Goal: Information Seeking & Learning: Learn about a topic

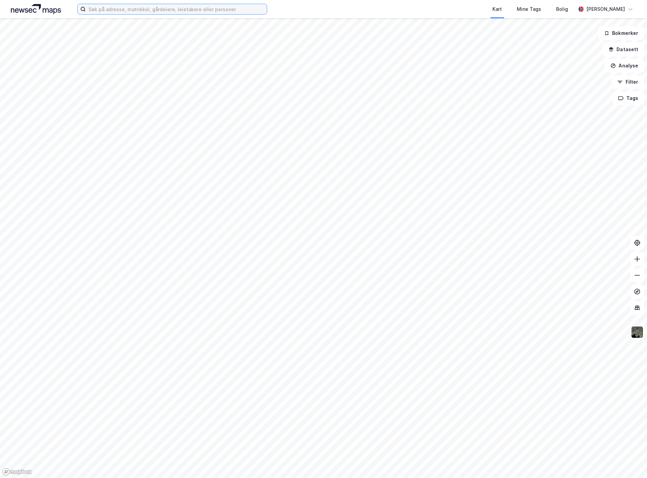
click at [117, 7] on input at bounding box center [176, 9] width 181 height 10
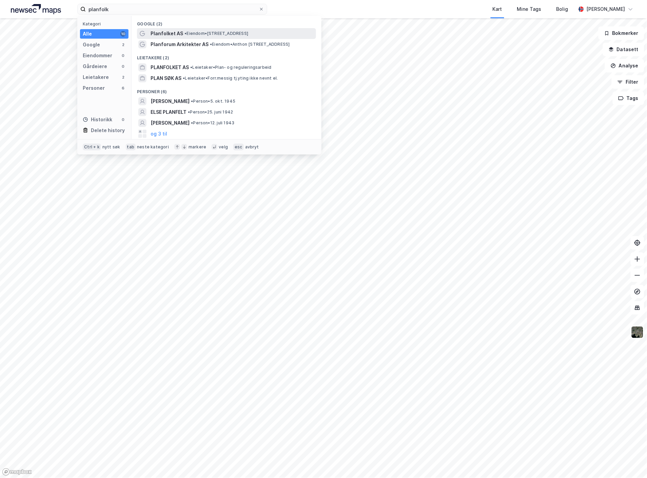
click at [171, 34] on span "Planfolket AS" at bounding box center [167, 34] width 33 height 8
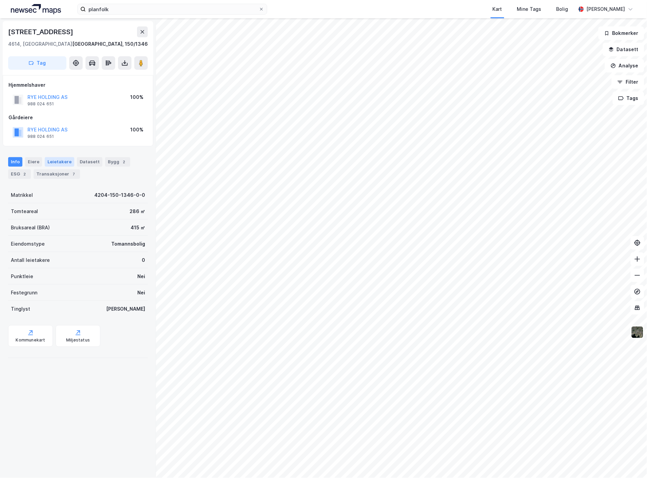
click at [57, 163] on div "Leietakere" at bounding box center [60, 161] width 30 height 9
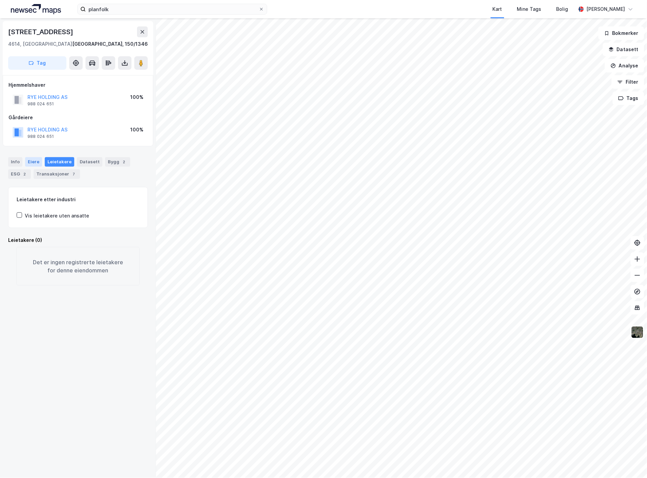
click at [33, 161] on div "Eiere" at bounding box center [33, 161] width 17 height 9
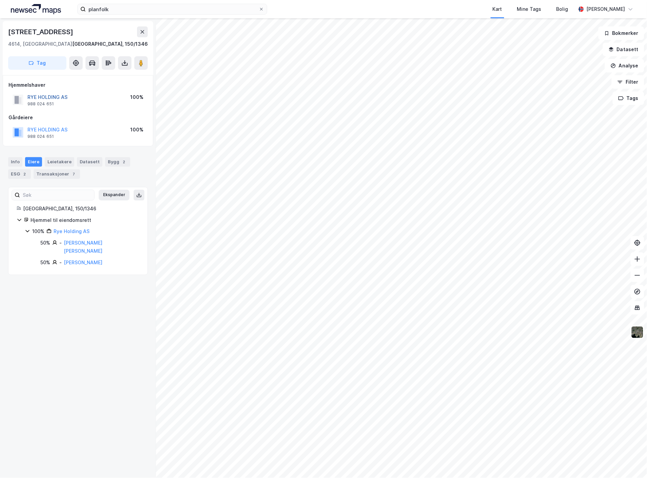
click at [0, 0] on button "RYE HOLDING AS" at bounding box center [0, 0] width 0 height 0
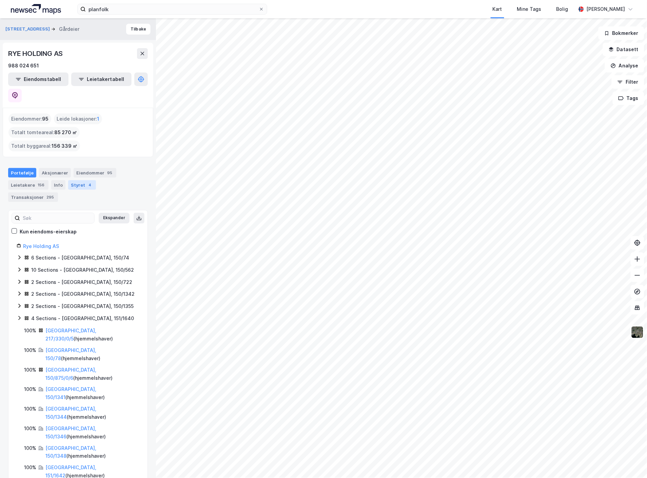
click at [75, 180] on div "Styret 4" at bounding box center [82, 184] width 28 height 9
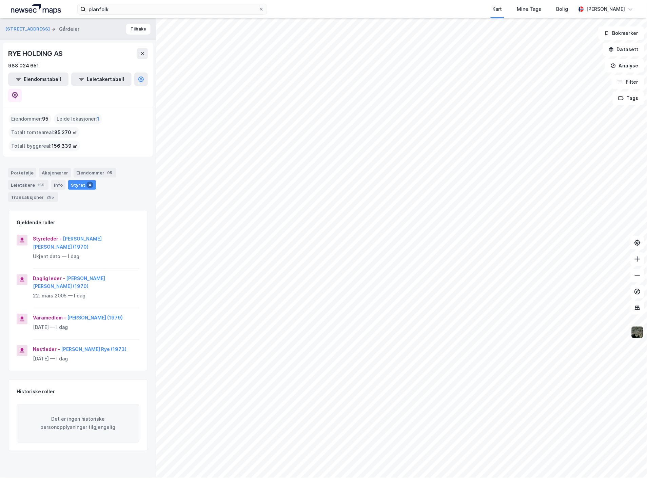
drag, startPoint x: 122, startPoint y: 60, endPoint x: 117, endPoint y: 60, distance: 5.8
click at [126, 28] on button "Tilbake" at bounding box center [138, 29] width 24 height 11
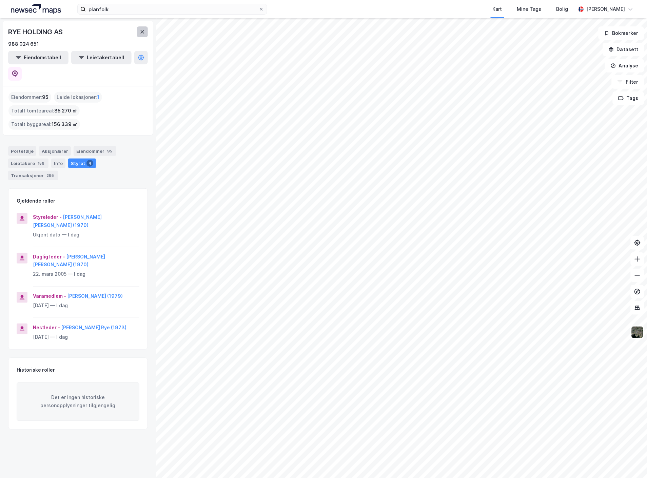
click at [145, 31] on button at bounding box center [142, 31] width 11 height 11
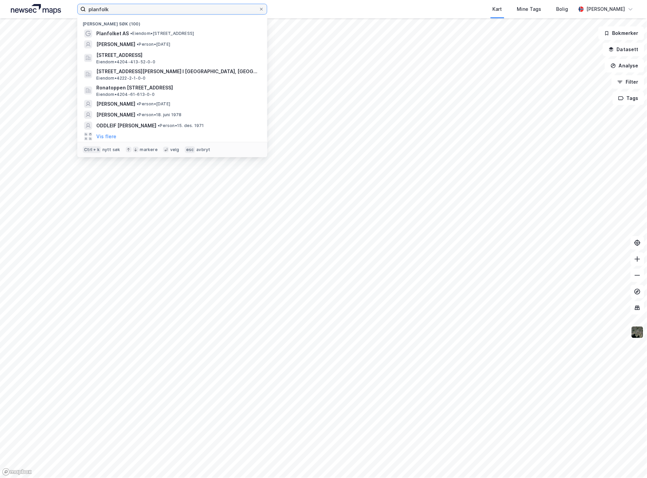
click at [128, 9] on input "planfolk" at bounding box center [172, 9] width 173 height 10
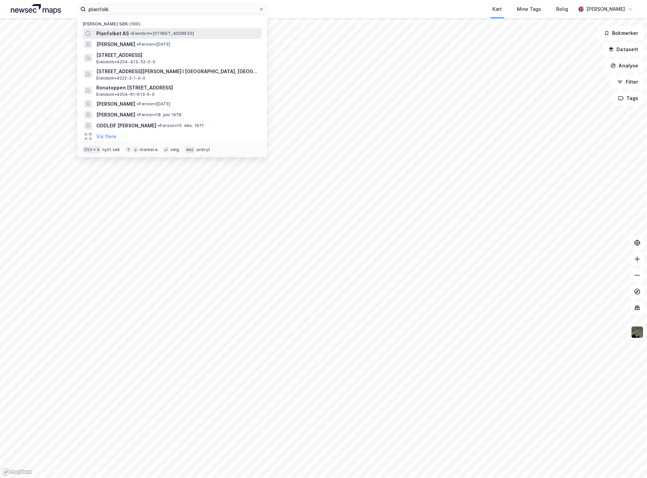
click at [136, 37] on div "Planfolket AS • Eiendom • [STREET_ADDRESS]" at bounding box center [178, 34] width 164 height 8
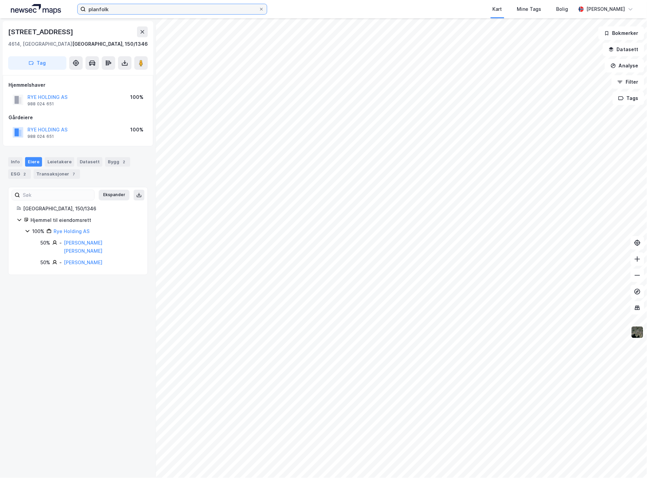
click at [117, 5] on input "planfolk" at bounding box center [172, 9] width 173 height 10
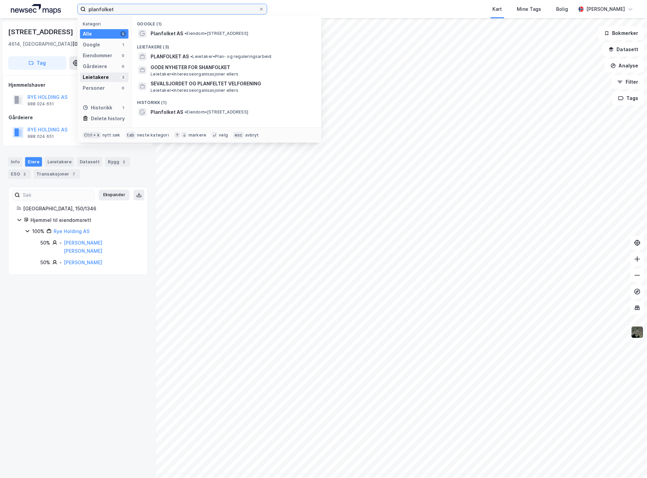
type input "planfolket"
click at [104, 76] on div "Leietakere" at bounding box center [96, 77] width 26 height 8
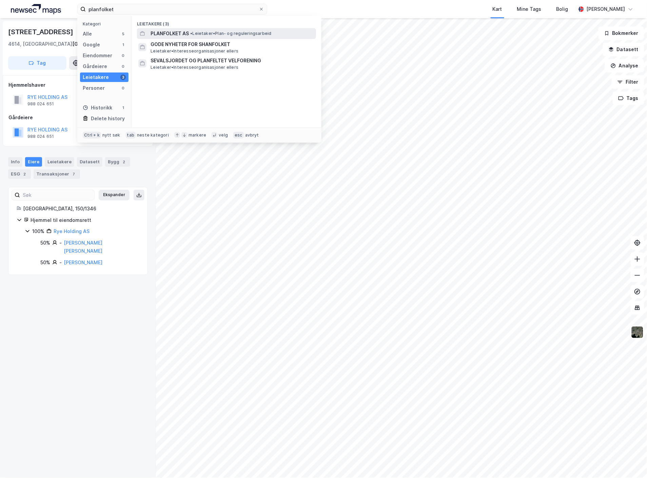
click at [167, 33] on span "PLANFOLKET AS" at bounding box center [170, 34] width 38 height 8
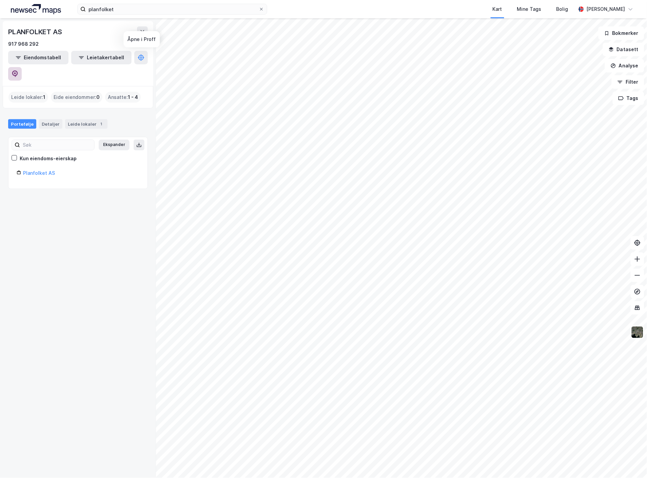
click at [18, 71] on icon at bounding box center [15, 74] width 7 height 7
click at [143, 36] on button at bounding box center [142, 31] width 11 height 11
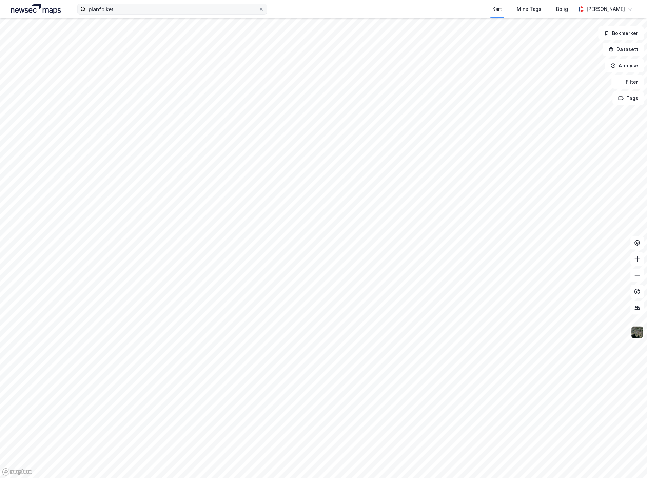
click at [262, 8] on icon at bounding box center [261, 9] width 4 height 4
click at [259, 8] on input "planfolket" at bounding box center [172, 9] width 173 height 10
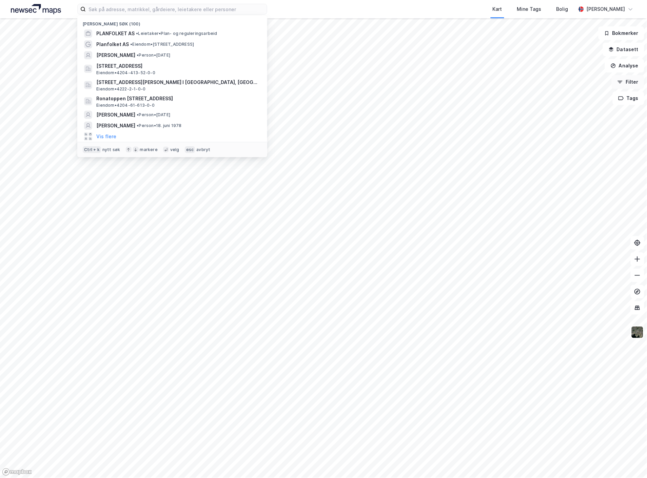
click at [621, 85] on button "Filter" at bounding box center [628, 82] width 33 height 14
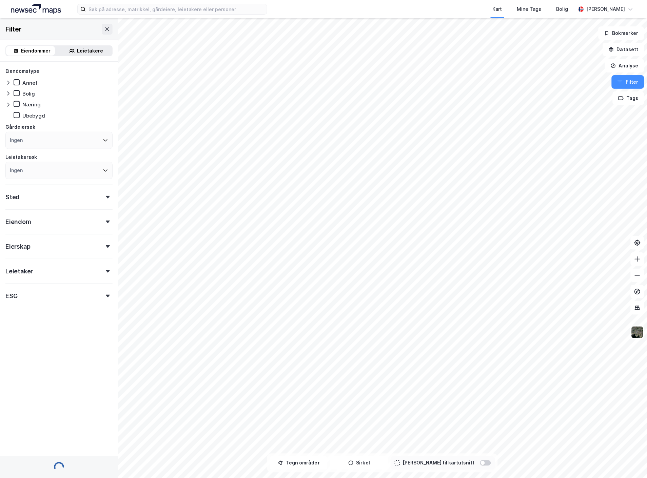
click at [77, 51] on div "Leietakere" at bounding box center [90, 51] width 26 height 8
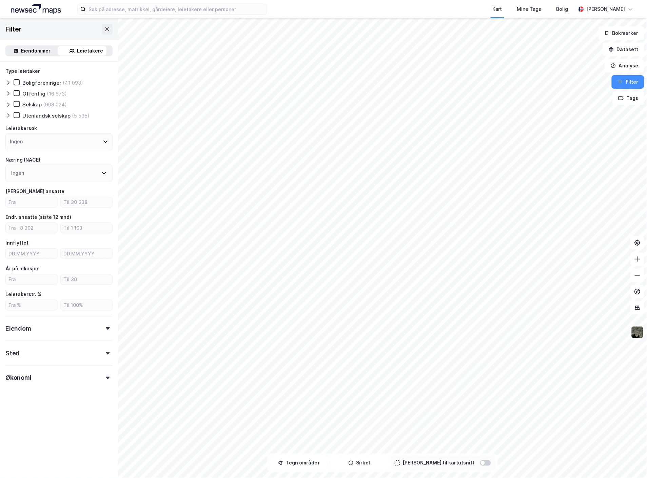
click at [106, 377] on icon at bounding box center [108, 378] width 4 height 3
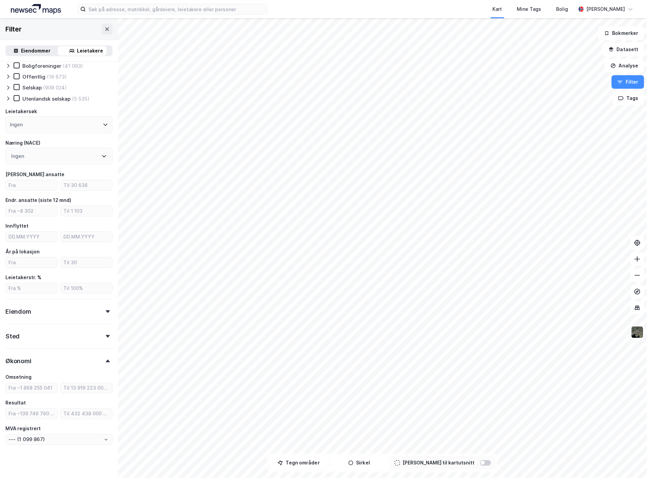
scroll to position [22, 0]
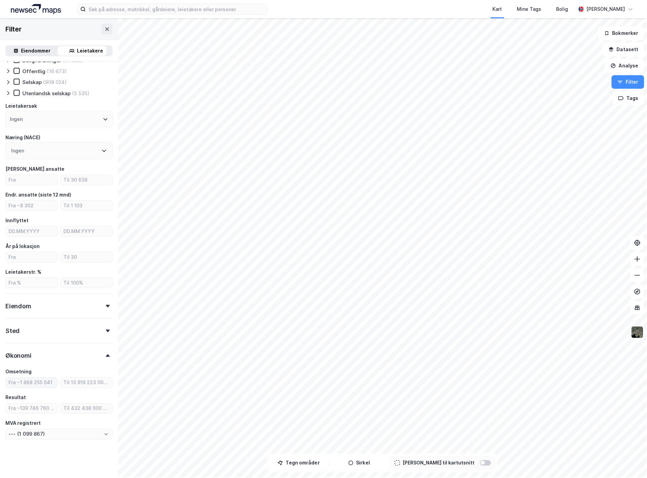
drag, startPoint x: 25, startPoint y: 381, endPoint x: 86, endPoint y: 386, distance: 60.8
click at [25, 382] on input "number" at bounding box center [32, 383] width 52 height 10
click at [35, 383] on input "number" at bounding box center [32, 383] width 52 height 10
click at [41, 407] on input "number" at bounding box center [32, 409] width 52 height 10
type input "6000000"
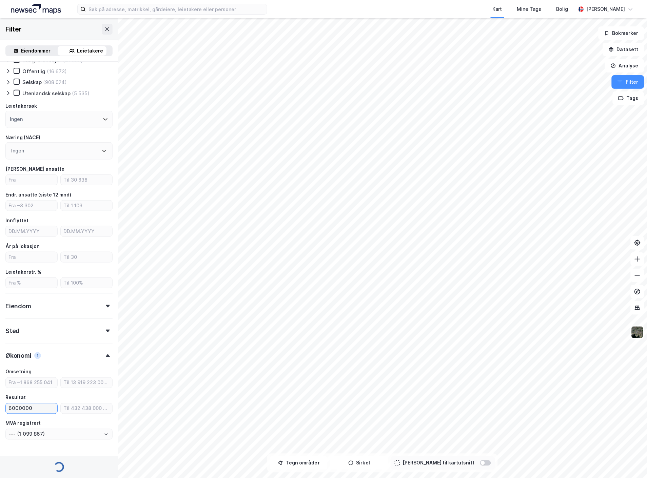
type input "--- (39 044)"
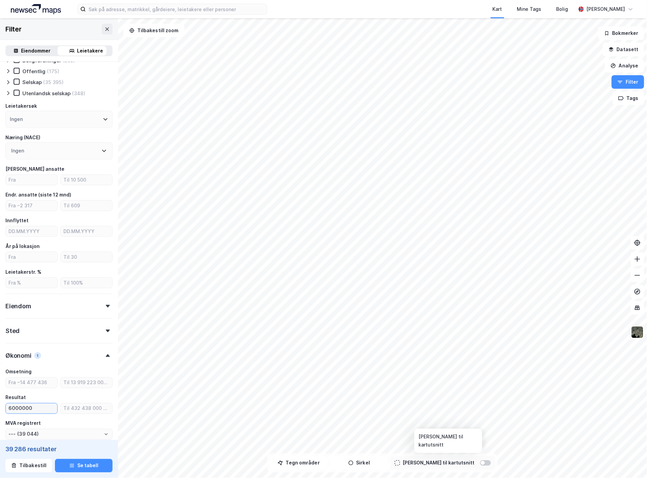
type input "6000000"
click at [480, 465] on div at bounding box center [485, 463] width 11 height 5
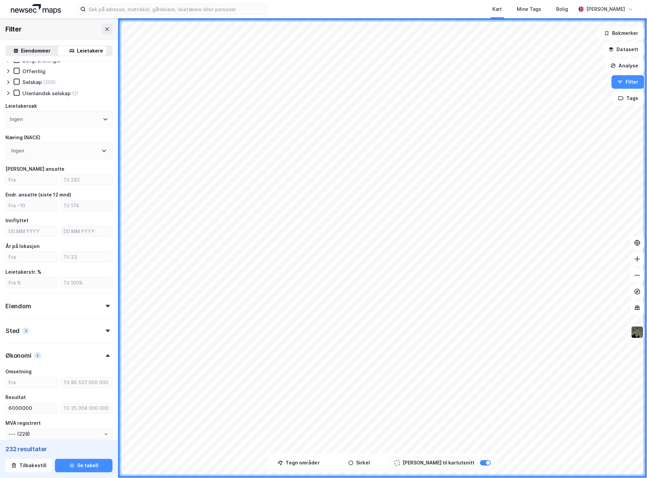
click at [82, 422] on div "MVA registrert" at bounding box center [58, 424] width 107 height 8
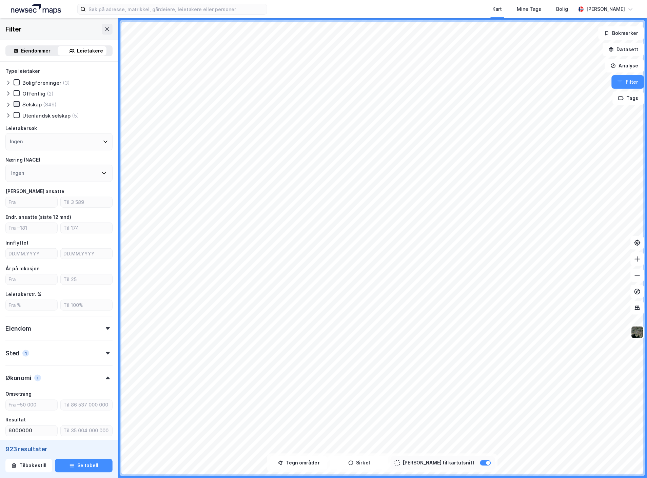
click at [16, 103] on icon at bounding box center [16, 104] width 5 height 5
type input "--- (842)"
click at [73, 201] on input "number" at bounding box center [87, 202] width 52 height 10
type input "15"
type input "--- (607)"
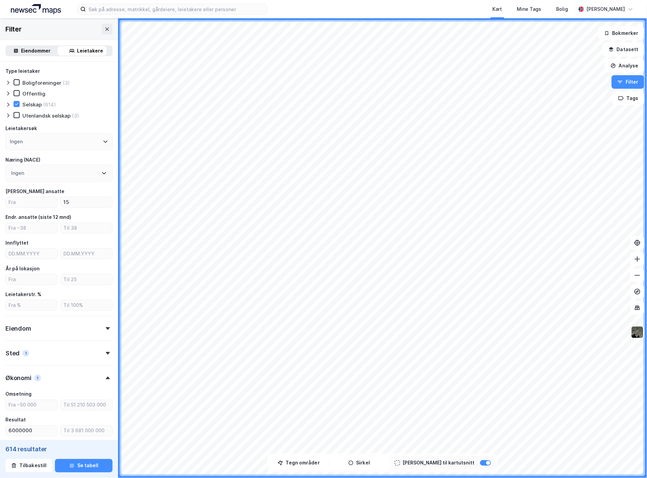
click at [80, 213] on div "Endr. ansatte (siste 12 mnd)" at bounding box center [58, 217] width 107 height 8
click at [81, 201] on input "15" at bounding box center [87, 202] width 52 height 10
type input "10"
type input "--- (535)"
type input "10"
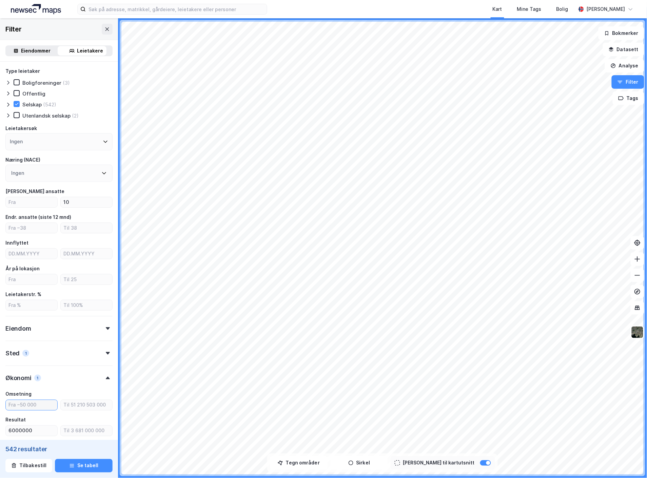
click at [35, 407] on input "number" at bounding box center [32, 405] width 52 height 10
click at [56, 167] on div "Ingen" at bounding box center [58, 173] width 107 height 17
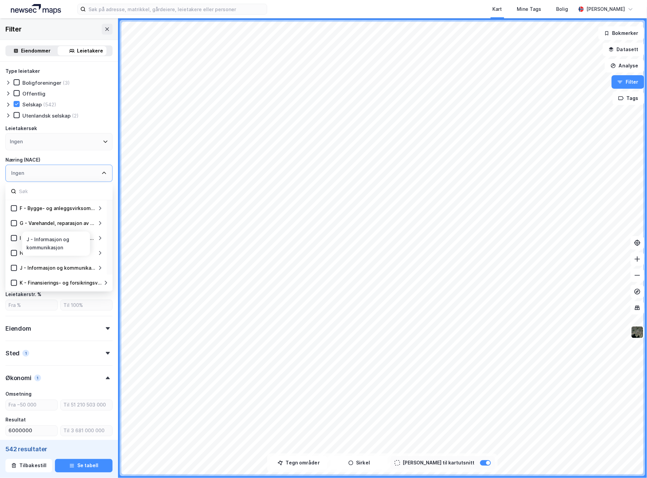
scroll to position [75, 0]
click at [17, 267] on div "J - Informasjon og kommunikasjon" at bounding box center [57, 268] width 80 height 8
click at [15, 268] on icon at bounding box center [14, 268] width 5 height 5
click at [101, 267] on icon at bounding box center [100, 268] width 2 height 4
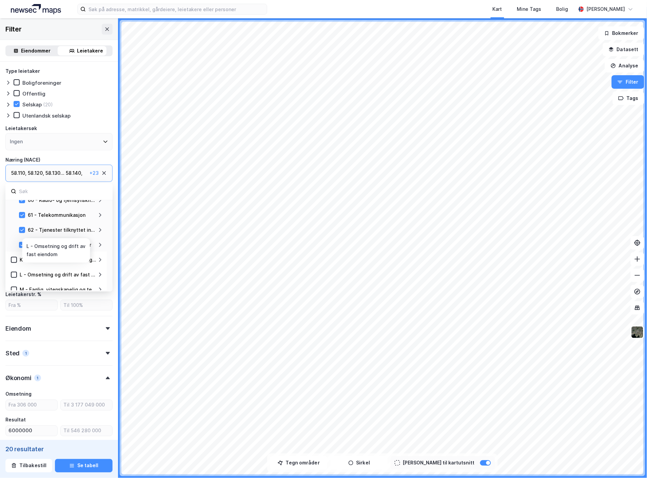
scroll to position [188, 0]
click at [14, 260] on icon at bounding box center [14, 259] width 5 height 5
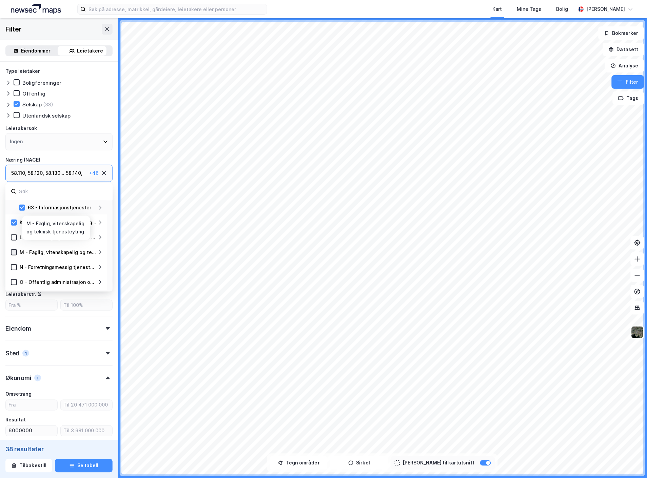
scroll to position [225, 0]
click at [14, 250] on icon at bounding box center [14, 252] width 5 height 5
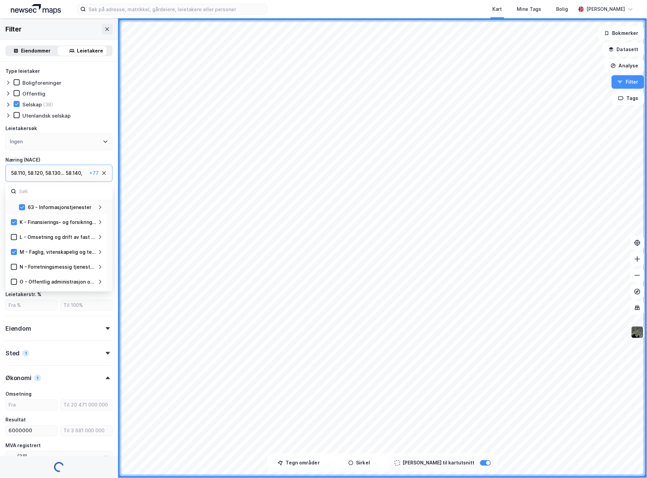
type input "--- (140)"
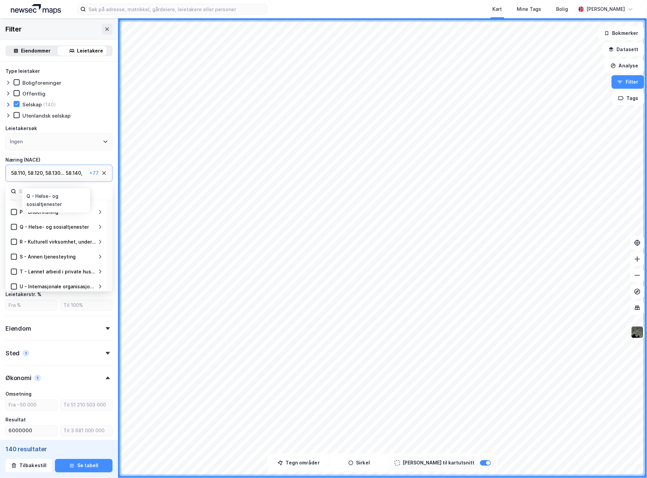
scroll to position [312, 0]
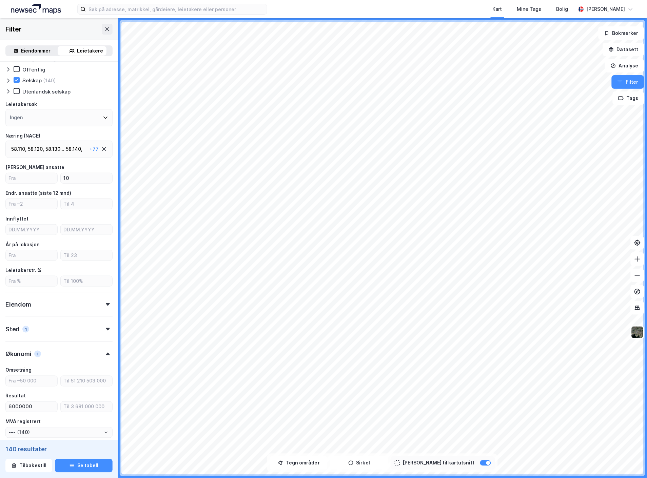
drag, startPoint x: 86, startPoint y: 469, endPoint x: 111, endPoint y: 466, distance: 25.7
click at [86, 469] on button "Se tabell" at bounding box center [84, 466] width 58 height 14
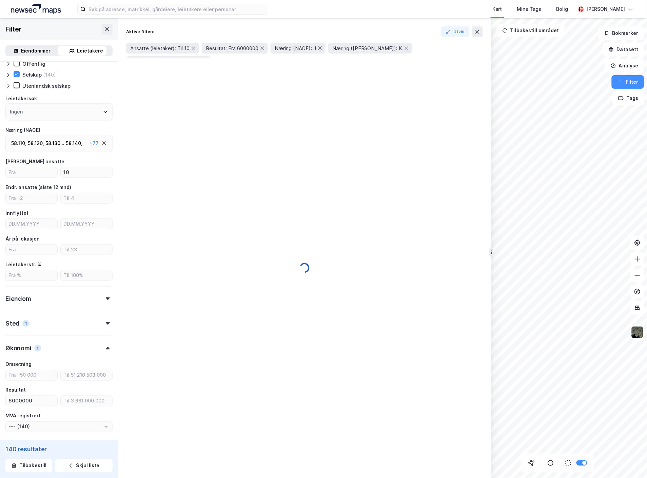
scroll to position [33, 0]
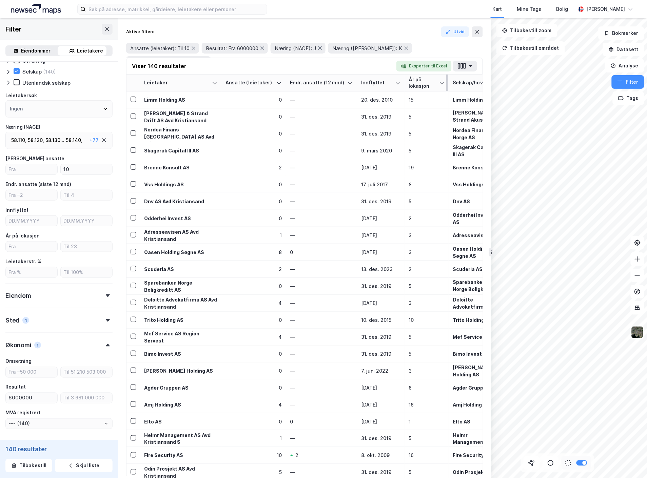
click at [433, 82] on div "År på lokasjon" at bounding box center [423, 83] width 28 height 13
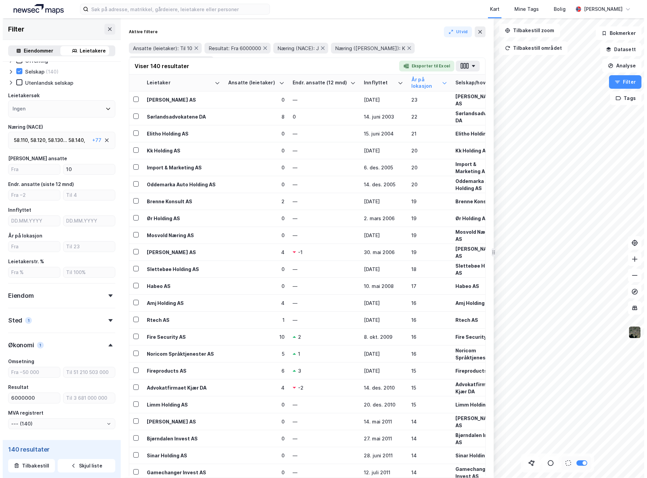
scroll to position [32, 0]
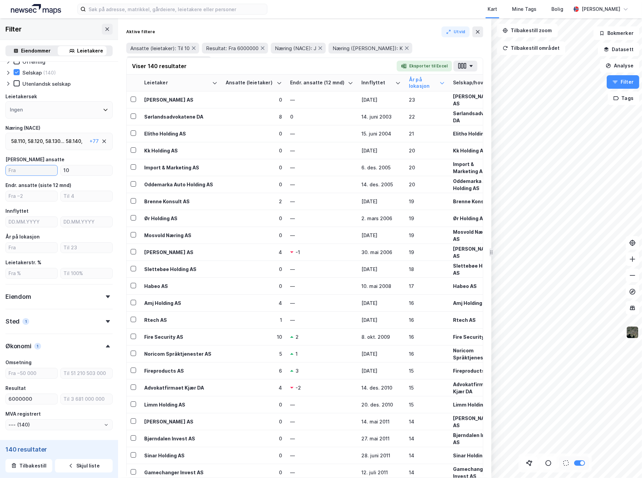
click at [34, 172] on input "number" at bounding box center [32, 170] width 52 height 10
type input "5"
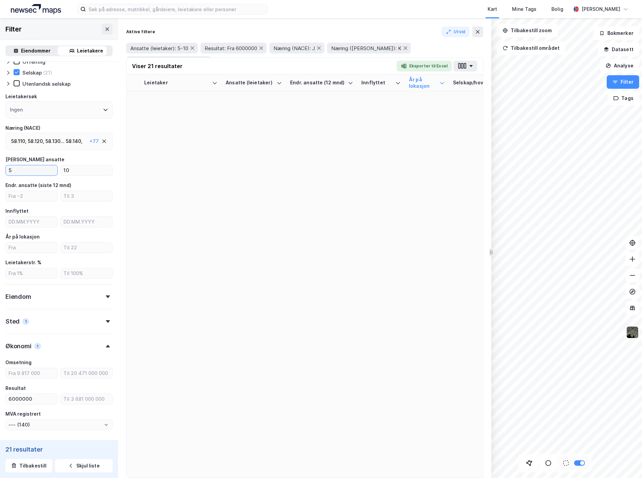
type input "--- (21)"
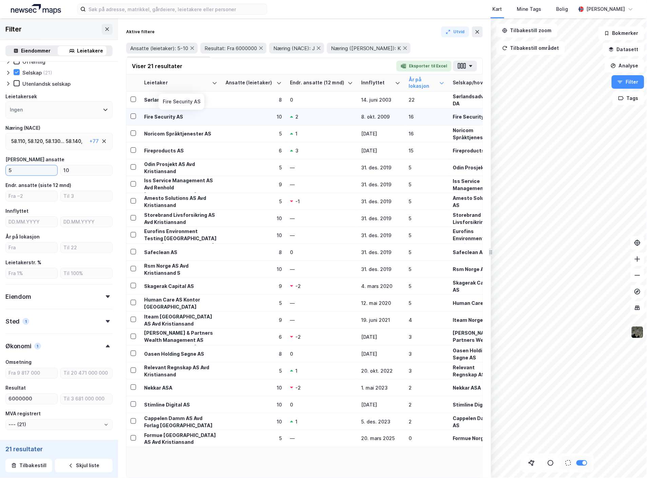
type input "5"
click at [191, 116] on div "Fire Security AS" at bounding box center [180, 116] width 73 height 7
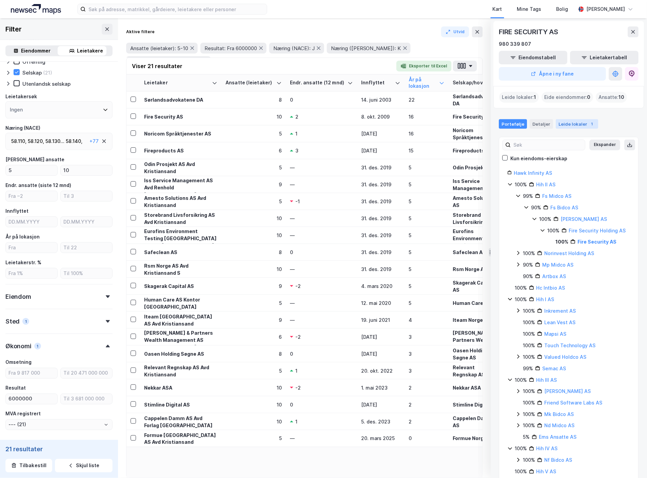
click at [577, 125] on div "Leide lokaler 1" at bounding box center [577, 123] width 42 height 9
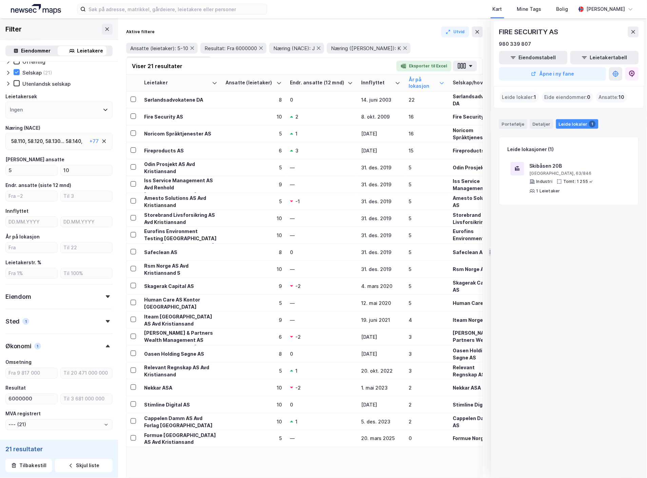
click at [636, 26] on button at bounding box center [633, 31] width 11 height 11
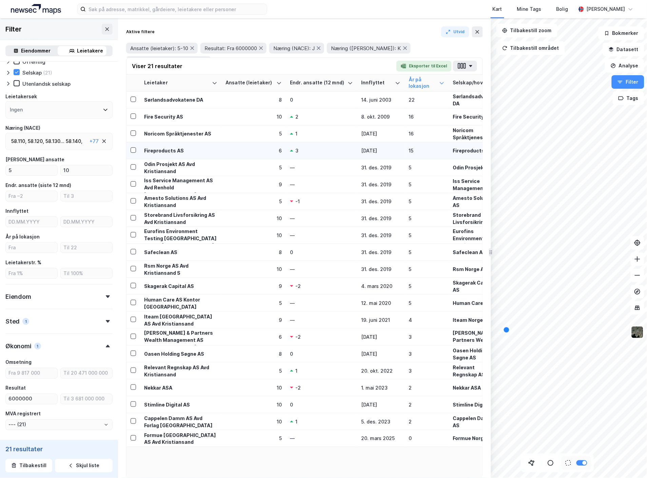
click at [173, 150] on div "Fireproducts AS" at bounding box center [180, 150] width 73 height 7
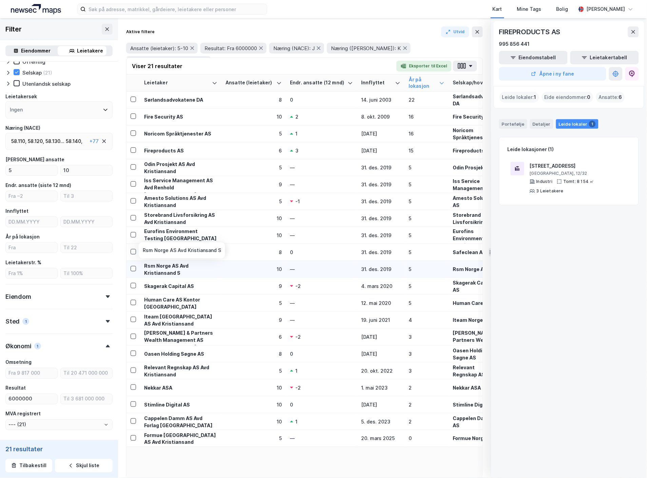
click at [182, 271] on div "Rsm Norge AS Avd Kristiansand S" at bounding box center [180, 269] width 73 height 14
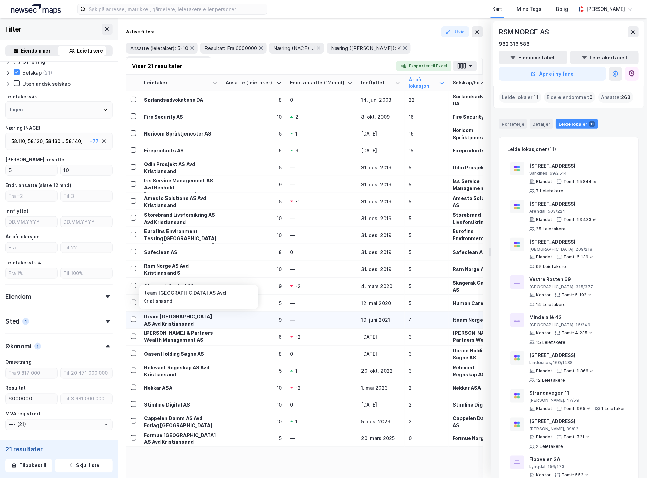
click at [156, 318] on div "Iteam [GEOGRAPHIC_DATA] AS Avd Kristiansand" at bounding box center [180, 320] width 73 height 14
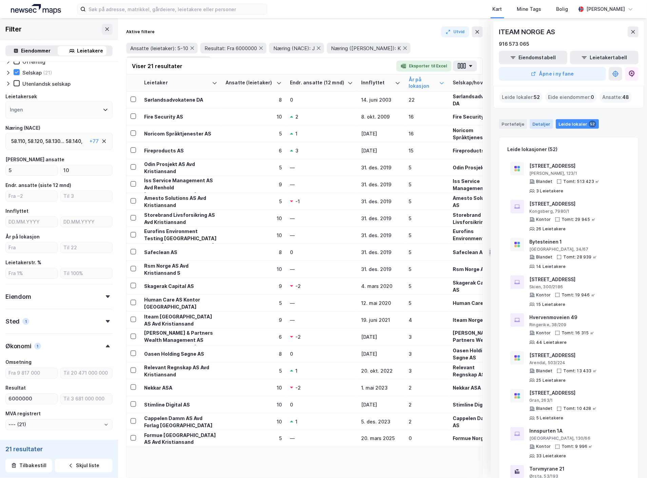
click at [544, 121] on div "Detaljer" at bounding box center [541, 123] width 23 height 9
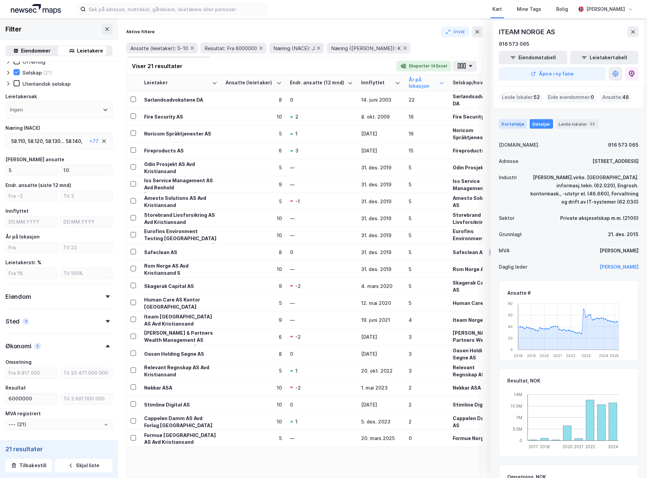
click at [521, 123] on div "Portefølje" at bounding box center [513, 123] width 28 height 9
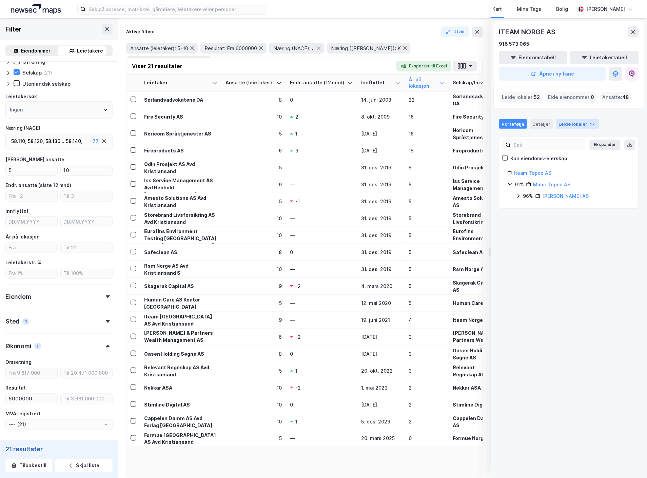
click at [576, 124] on div "Leide lokaler 52" at bounding box center [577, 123] width 43 height 9
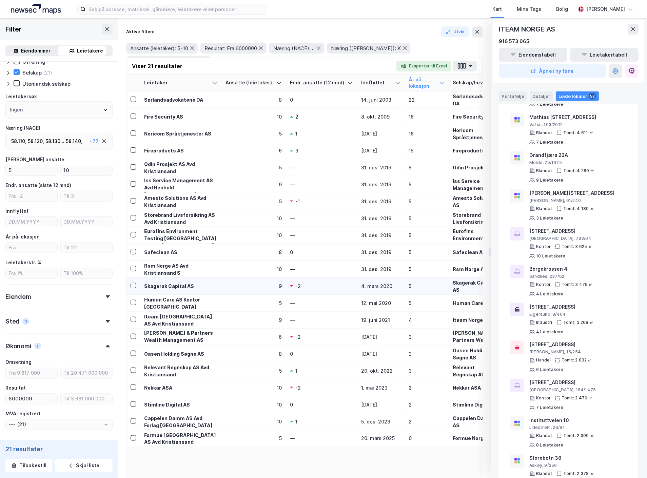
scroll to position [776, 0]
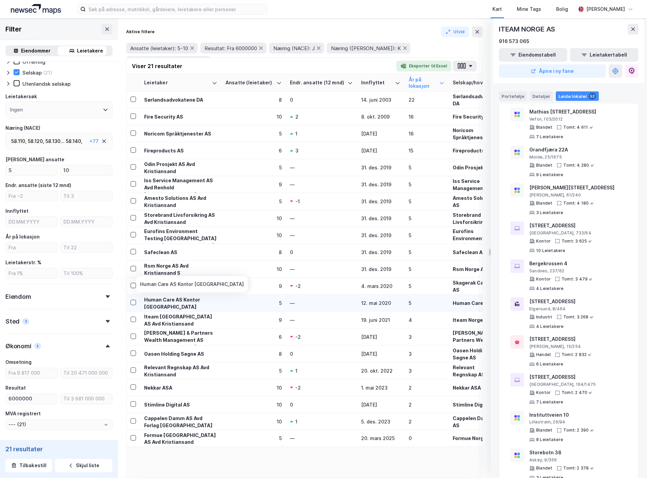
click at [182, 303] on div "Human Care AS Kontor [GEOGRAPHIC_DATA]" at bounding box center [180, 303] width 73 height 14
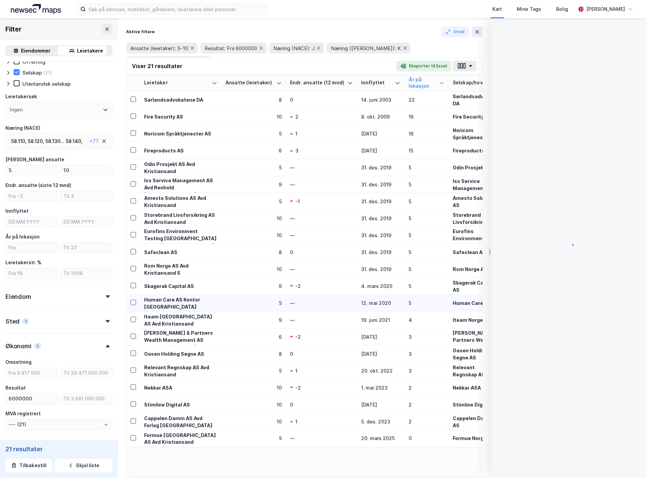
scroll to position [0, 0]
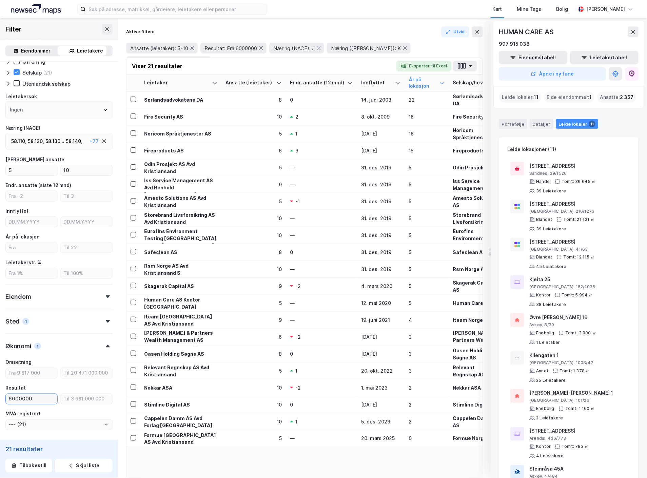
drag, startPoint x: 38, startPoint y: 398, endPoint x: 0, endPoint y: 402, distance: 38.1
click at [0, 402] on div "Type leietaker Boligforeninger Offentlig Selskap (21) Utenlandsk selskap Leieta…" at bounding box center [59, 250] width 118 height 440
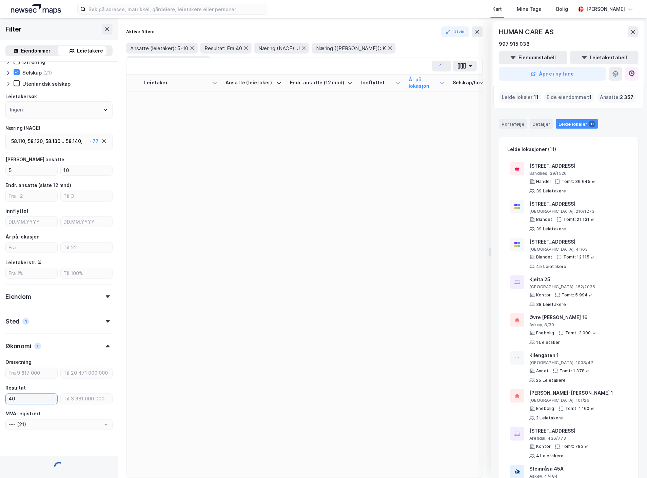
type input "400"
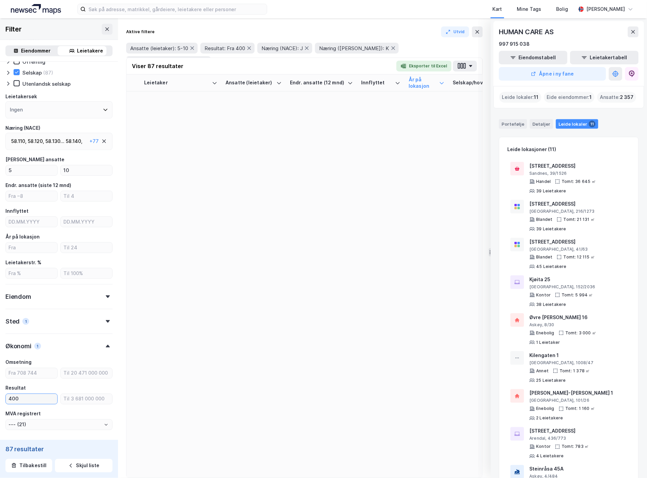
type input "--- (87)"
type input "4000000"
type input "--- (22)"
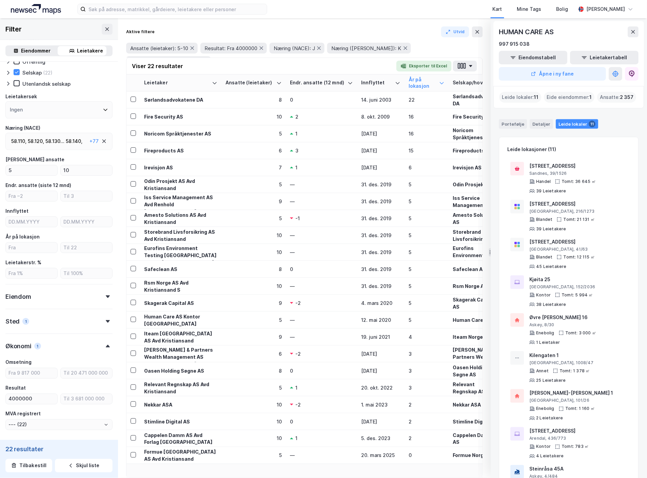
click at [52, 388] on div "Resultat" at bounding box center [58, 389] width 107 height 8
drag, startPoint x: 35, startPoint y: 401, endPoint x: 1, endPoint y: 400, distance: 33.9
click at [1, 400] on div "Type leietaker Boligforeninger Offentlig Selskap (22) Utenlandsk selskap Leieta…" at bounding box center [59, 250] width 118 height 440
type input "1"
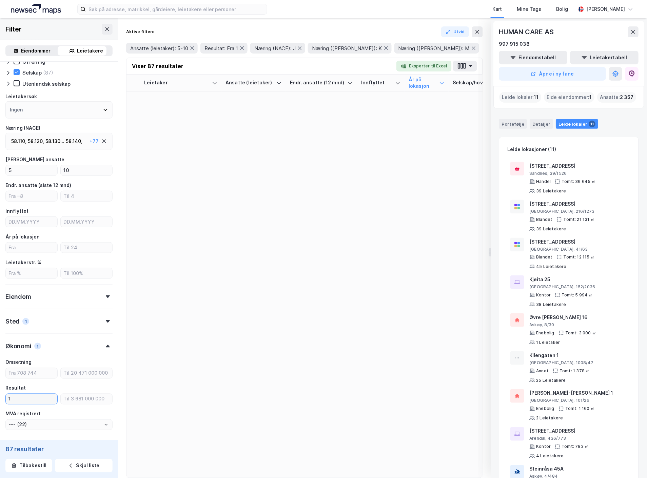
type input "--- (87)"
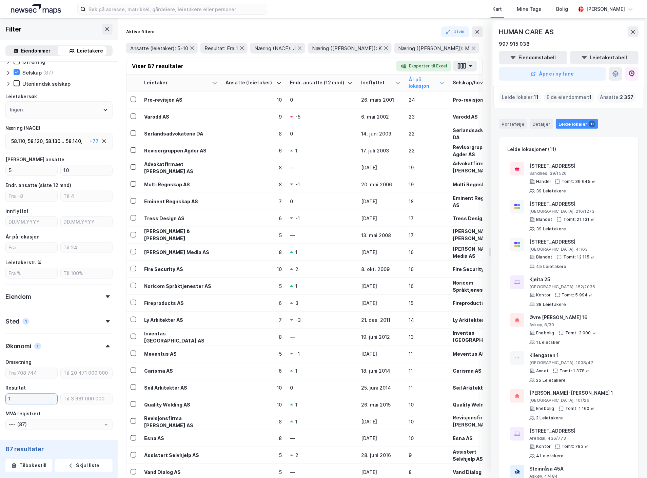
type input "1"
click at [84, 414] on div "MVA registrert" at bounding box center [58, 414] width 107 height 8
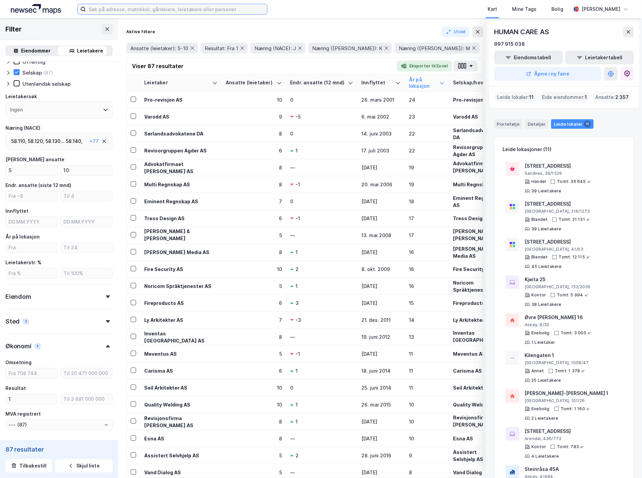
click at [229, 8] on input at bounding box center [176, 9] width 181 height 10
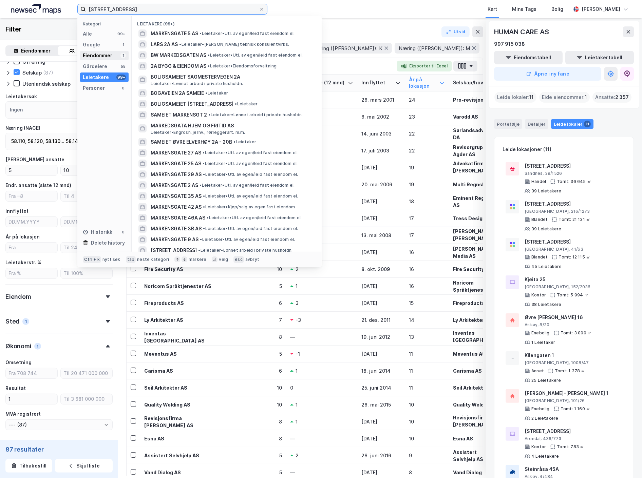
type input "[STREET_ADDRESS]"
click at [99, 54] on div "Eiendommer" at bounding box center [98, 56] width 30 height 8
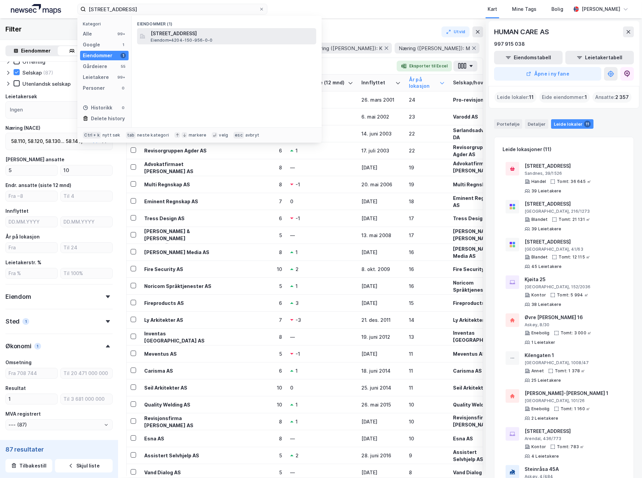
click at [170, 36] on span "[STREET_ADDRESS]" at bounding box center [232, 34] width 163 height 8
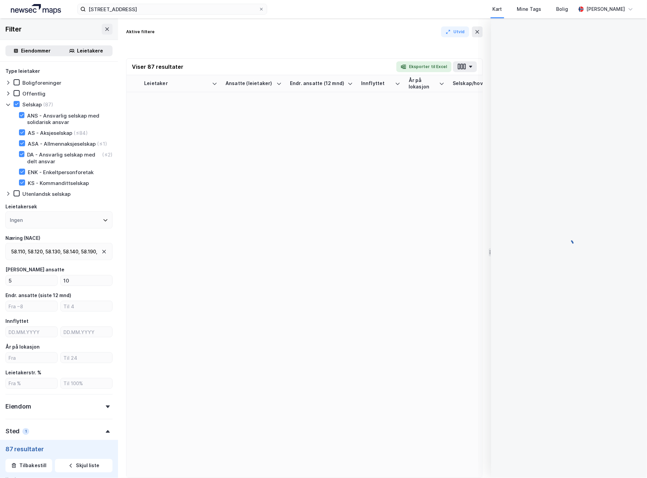
type input "--- (87)"
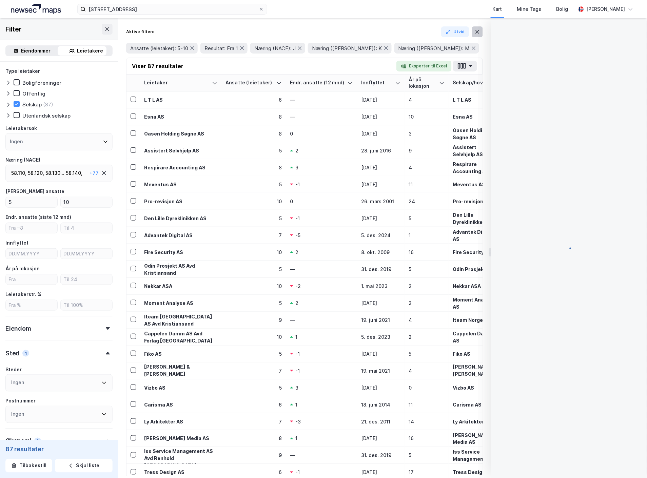
click at [479, 28] on button at bounding box center [477, 31] width 11 height 11
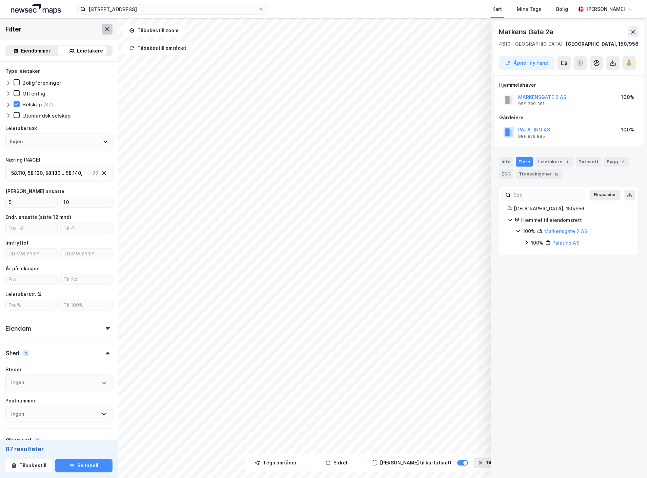
click at [104, 28] on icon at bounding box center [106, 28] width 5 height 5
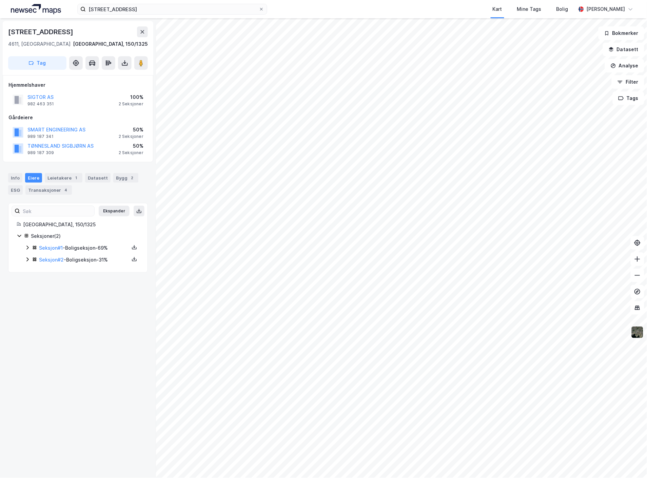
click at [640, 331] on img at bounding box center [637, 332] width 13 height 13
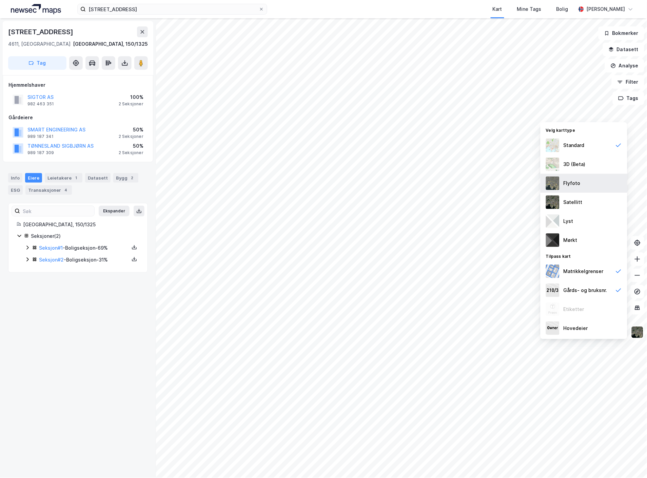
click at [564, 187] on div "Flyfoto" at bounding box center [572, 183] width 17 height 8
